Goal: Information Seeking & Learning: Learn about a topic

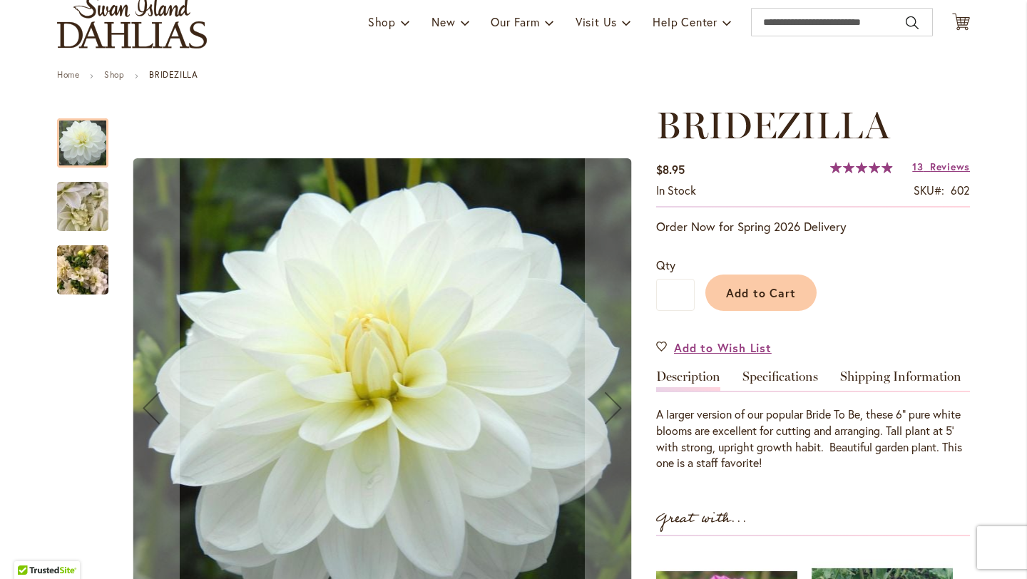
scroll to position [113, 0]
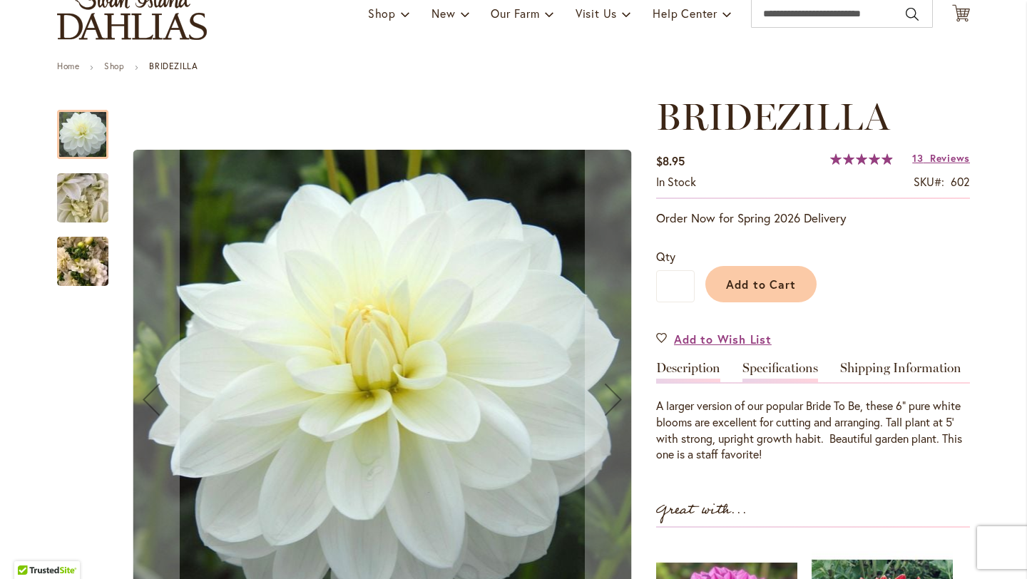
click at [789, 364] on link "Specifications" at bounding box center [780, 372] width 76 height 21
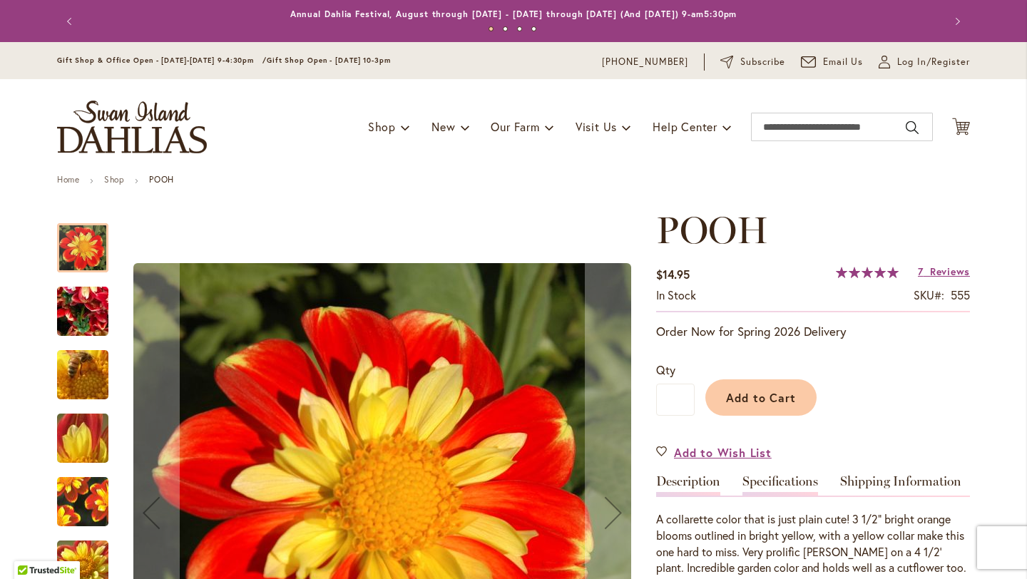
click at [767, 480] on link "Specifications" at bounding box center [780, 485] width 76 height 21
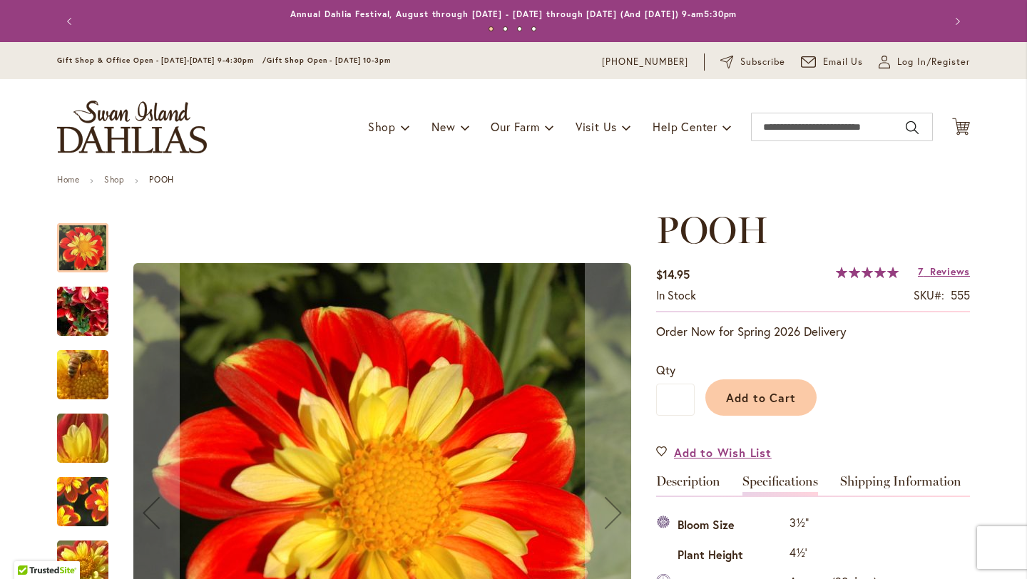
scroll to position [474, 0]
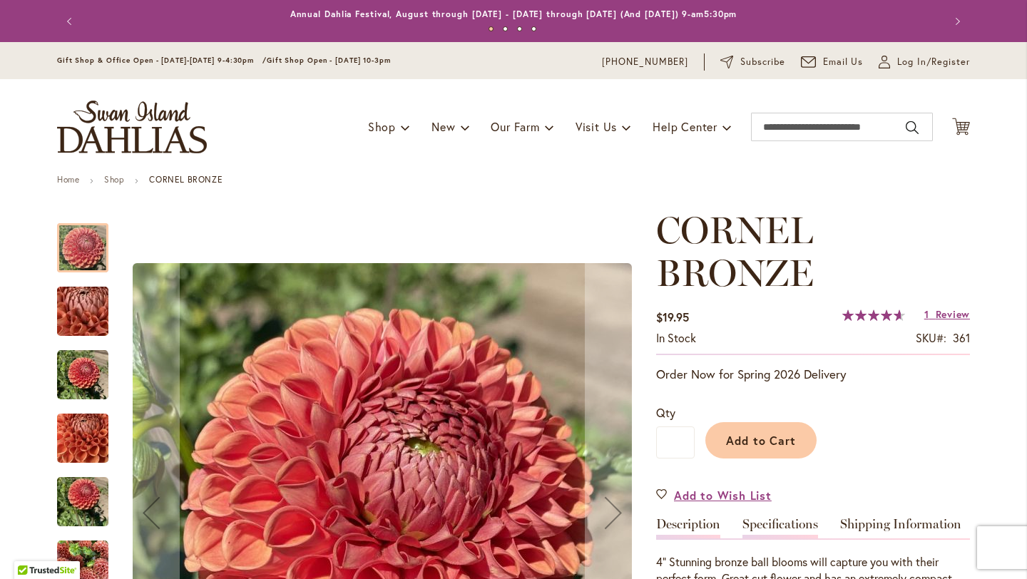
click at [777, 524] on link "Specifications" at bounding box center [780, 528] width 76 height 21
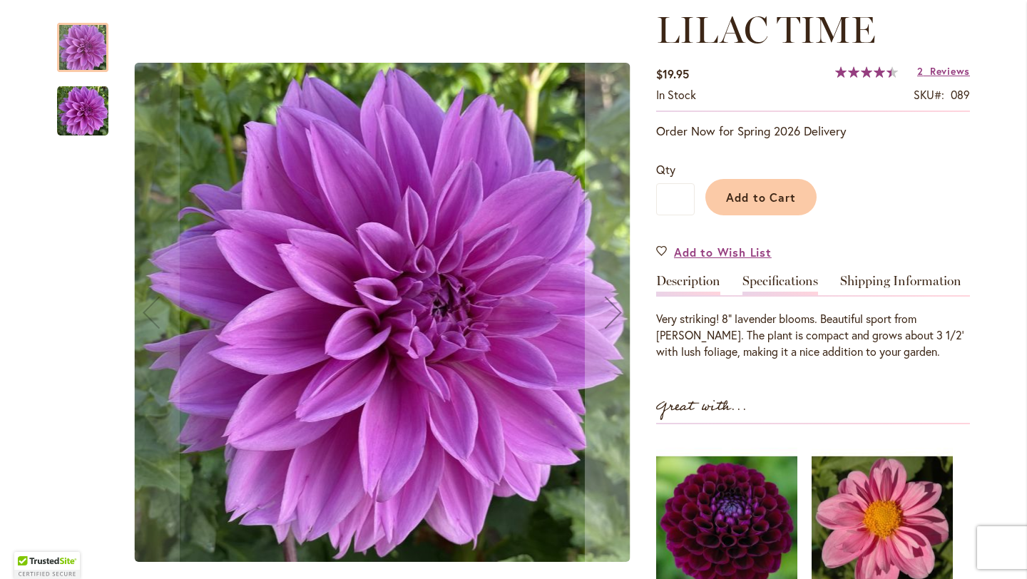
click at [777, 281] on link "Specifications" at bounding box center [780, 285] width 76 height 21
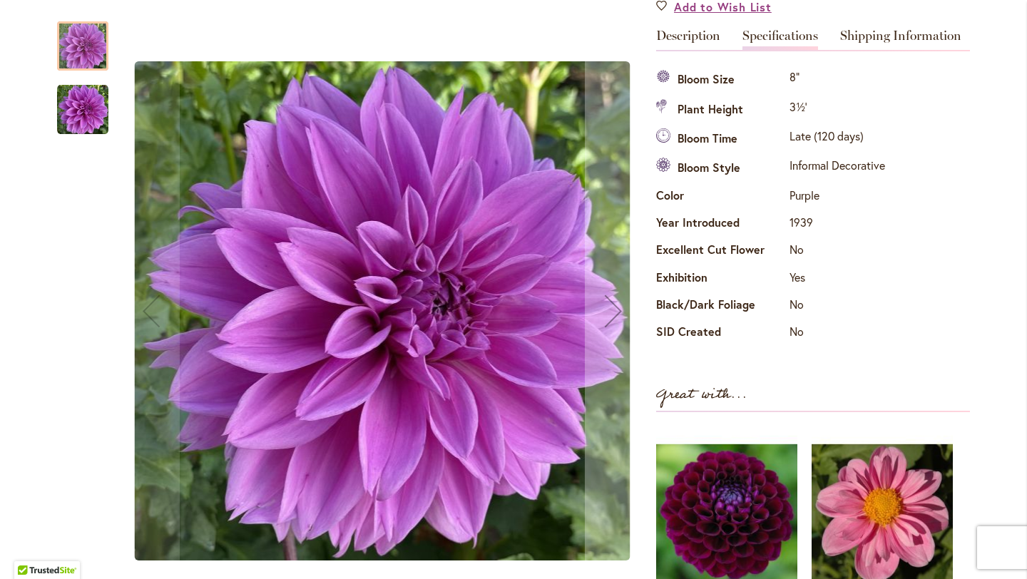
scroll to position [446, 0]
